Goal: Task Accomplishment & Management: Manage account settings

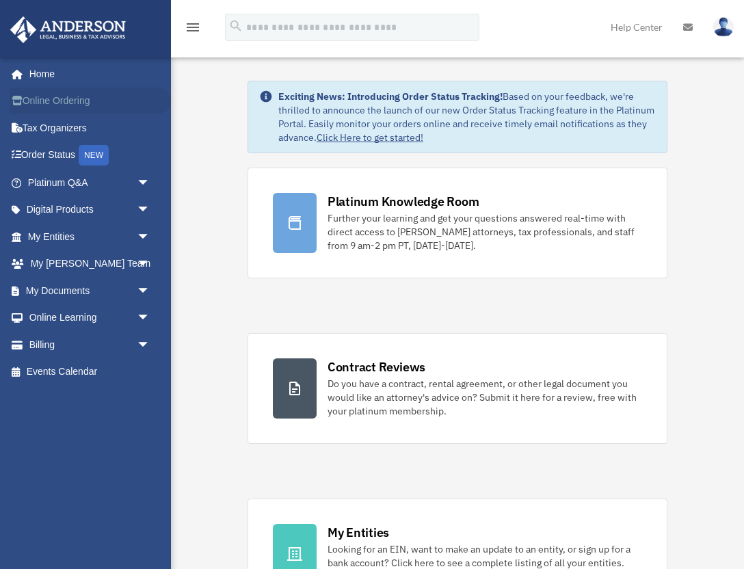
click at [91, 99] on link "Online Ordering" at bounding box center [90, 101] width 161 height 27
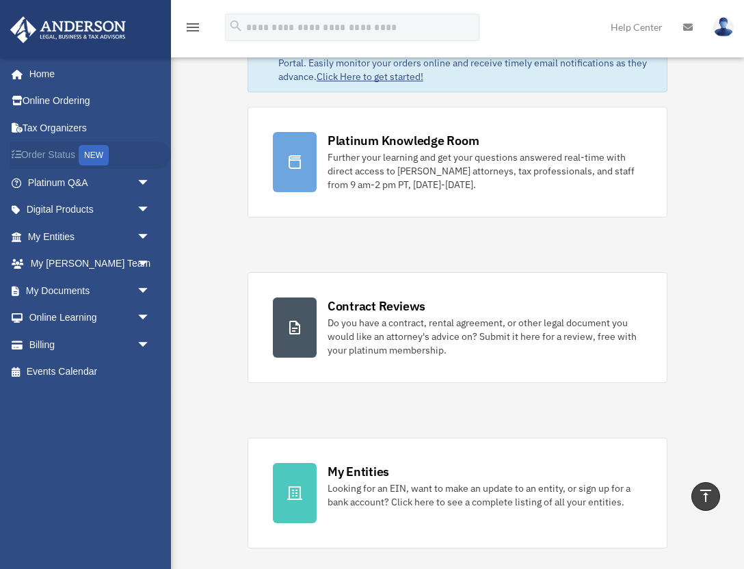
scroll to position [51, 0]
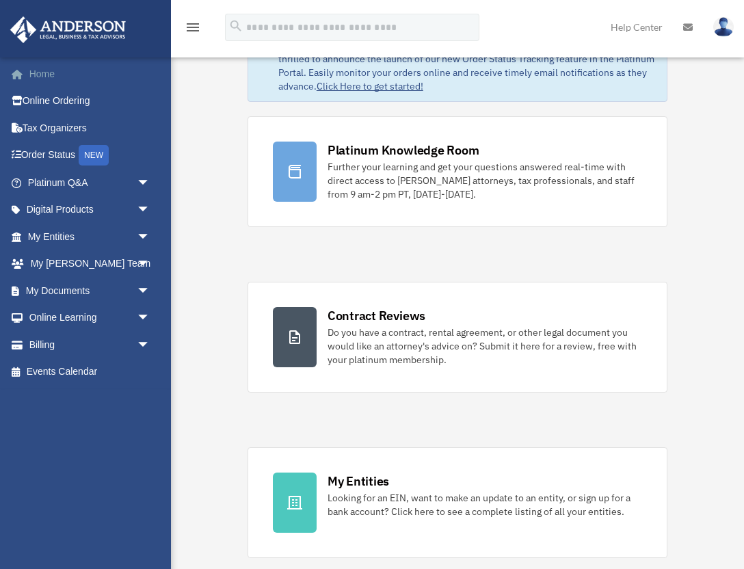
click at [55, 69] on link "Home" at bounding box center [90, 73] width 161 height 27
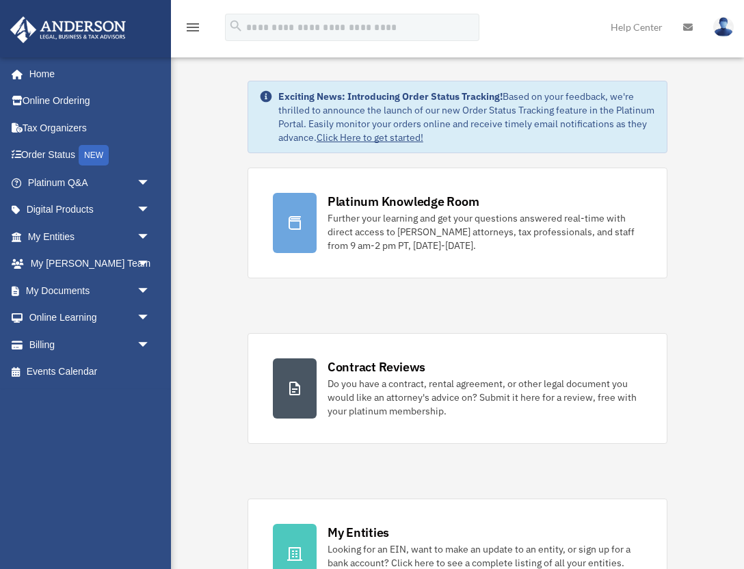
click at [724, 21] on img at bounding box center [723, 27] width 21 height 20
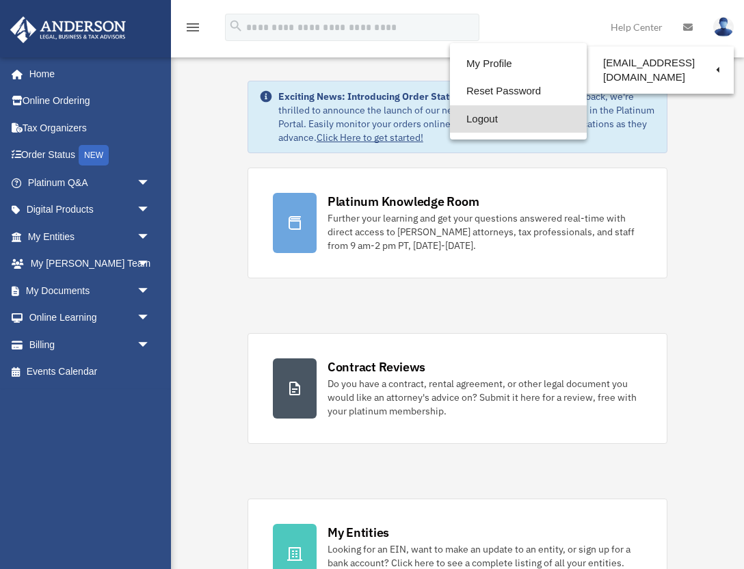
click at [492, 118] on link "Logout" at bounding box center [518, 119] width 137 height 28
